Goal: Check status: Check status

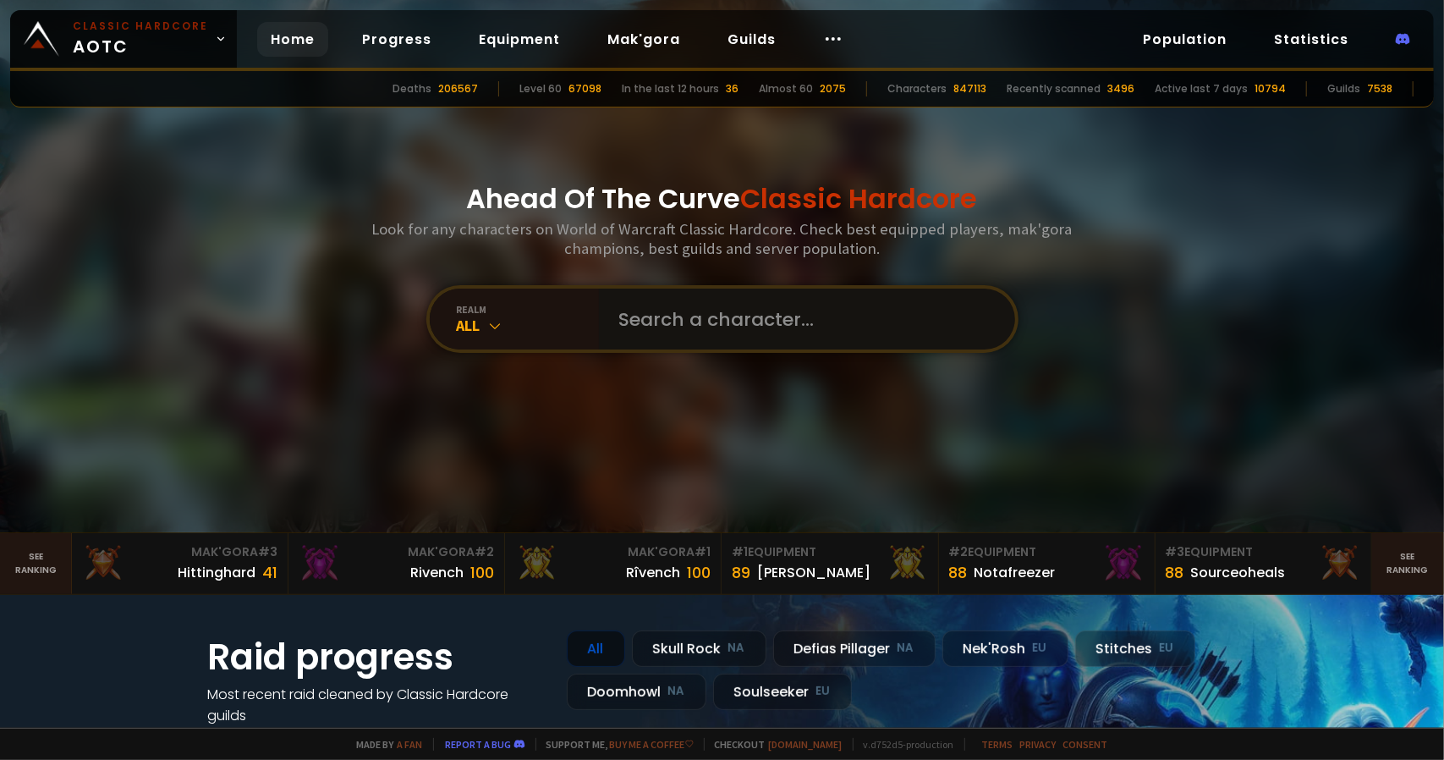
click at [657, 326] on input "text" at bounding box center [802, 318] width 386 height 61
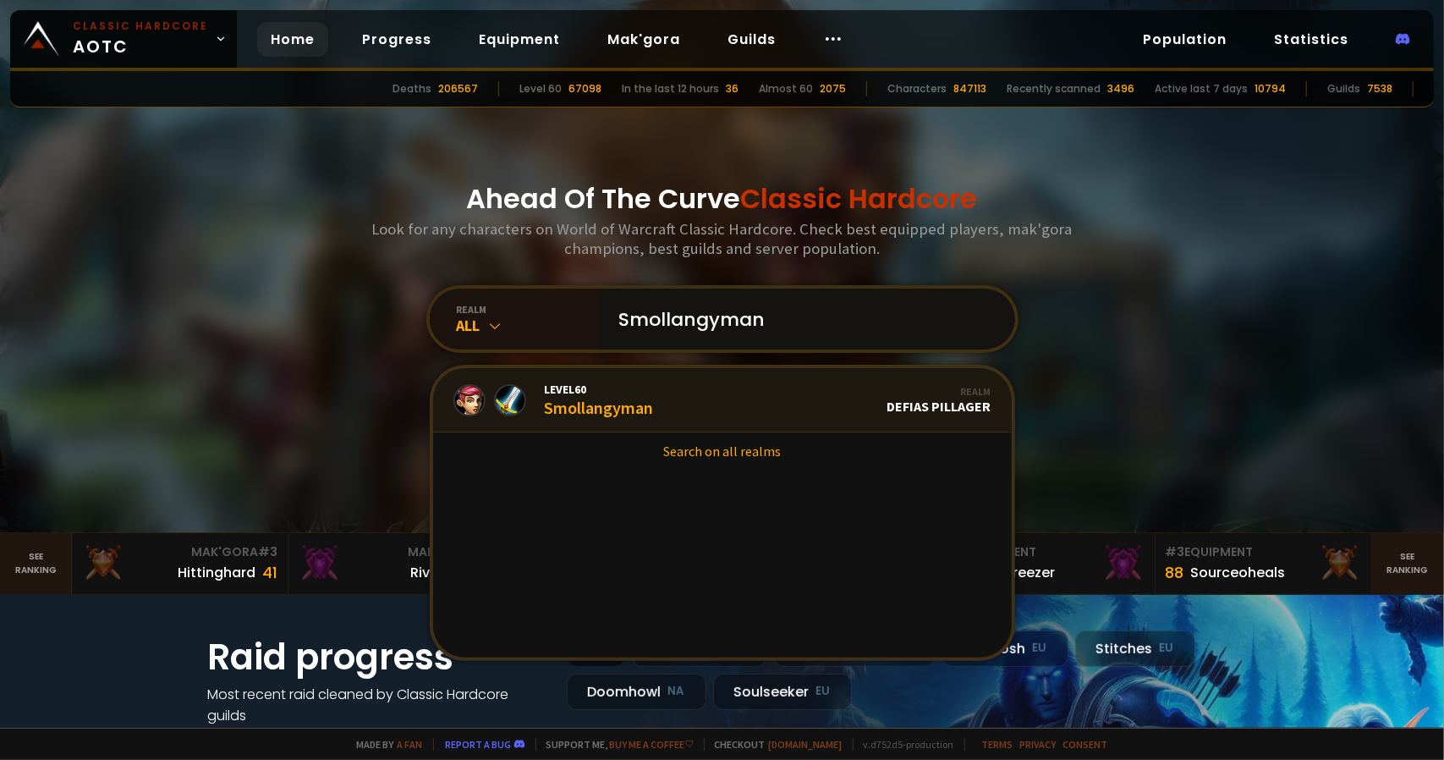
type input "Smollangyman"
click at [580, 405] on div "Level 60 Smollangyman" at bounding box center [599, 400] width 109 height 36
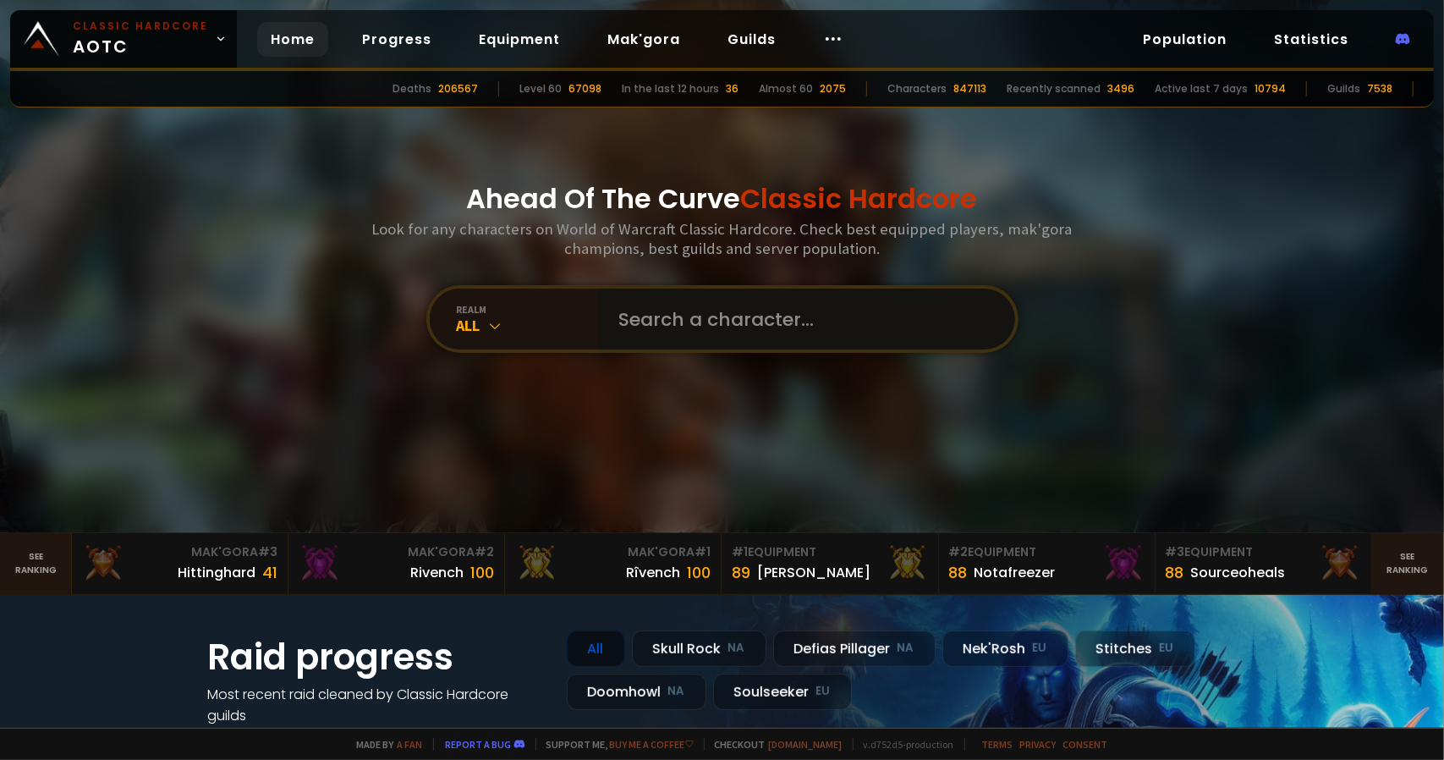
click at [672, 327] on input "text" at bounding box center [802, 318] width 386 height 61
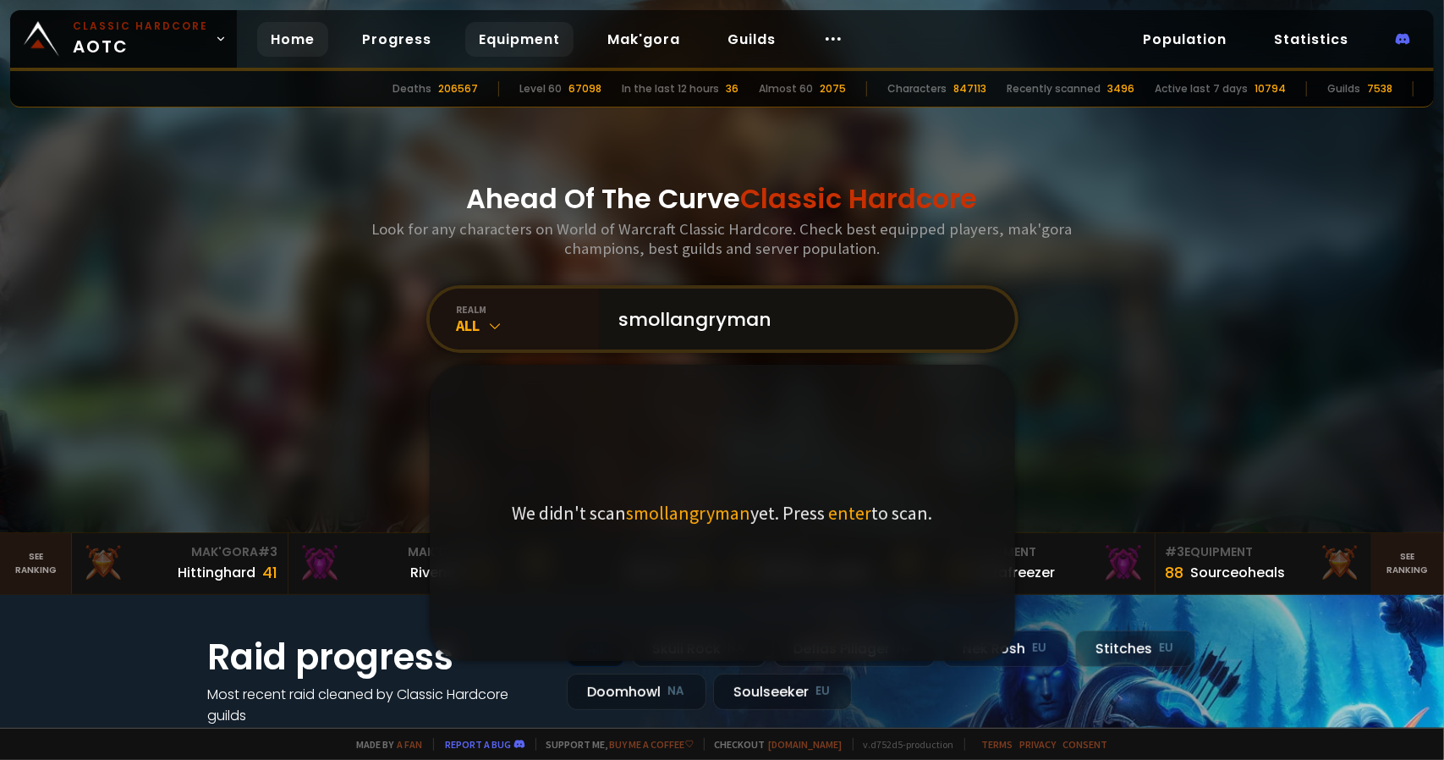
type input "smollangryman"
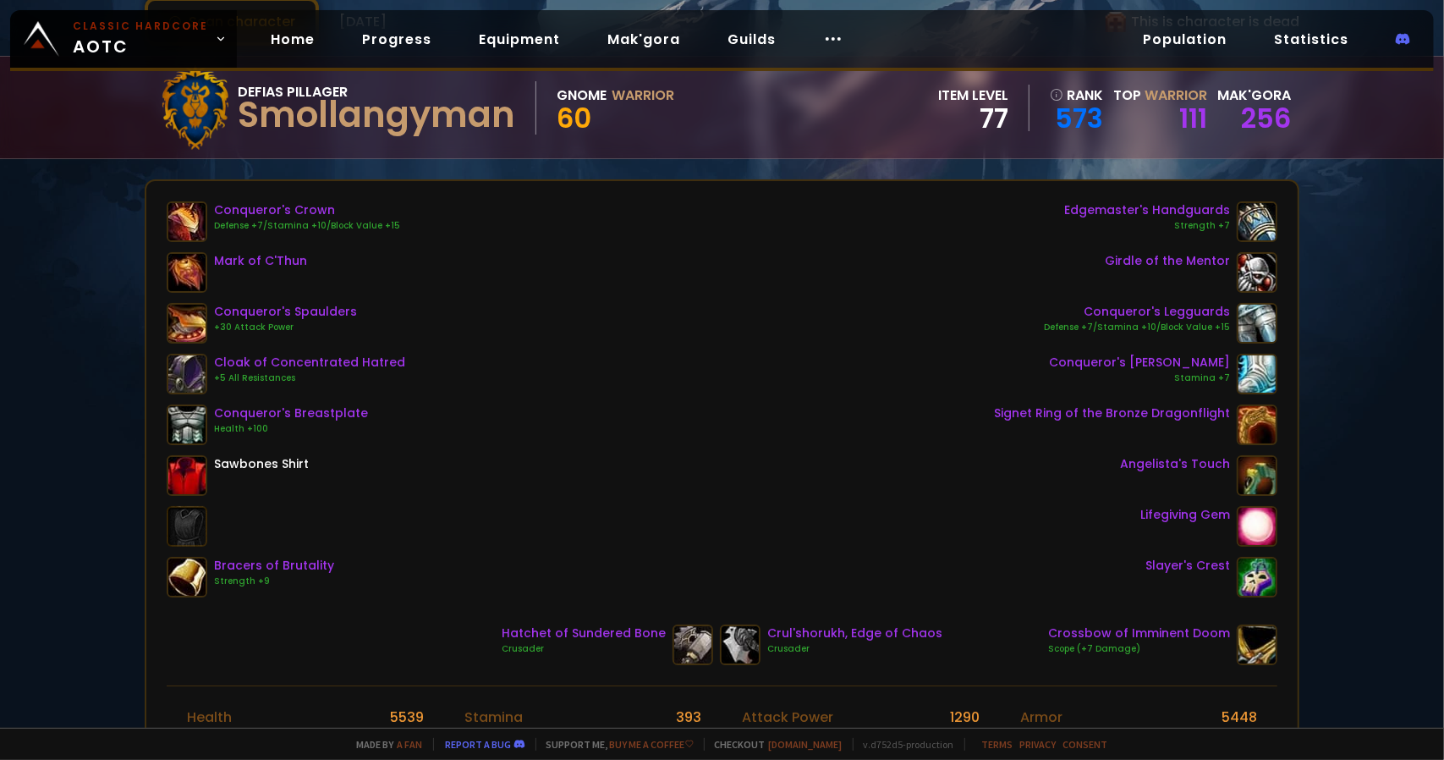
scroll to position [85, 0]
